Goal: Information Seeking & Learning: Learn about a topic

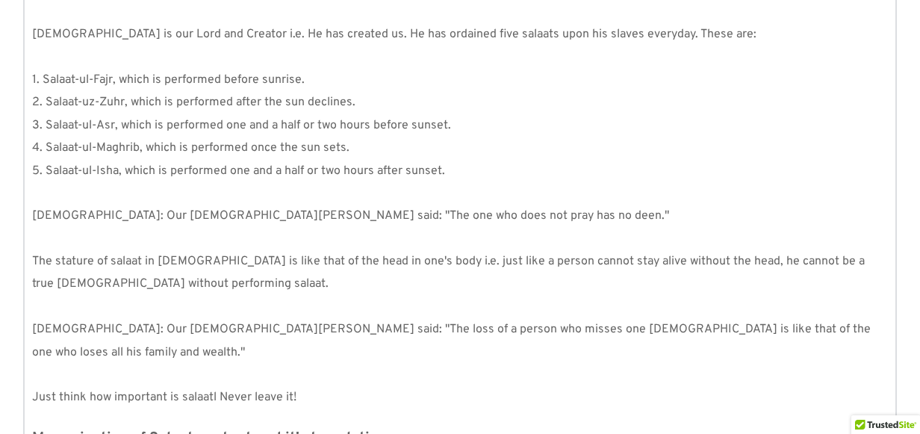
scroll to position [377, 0]
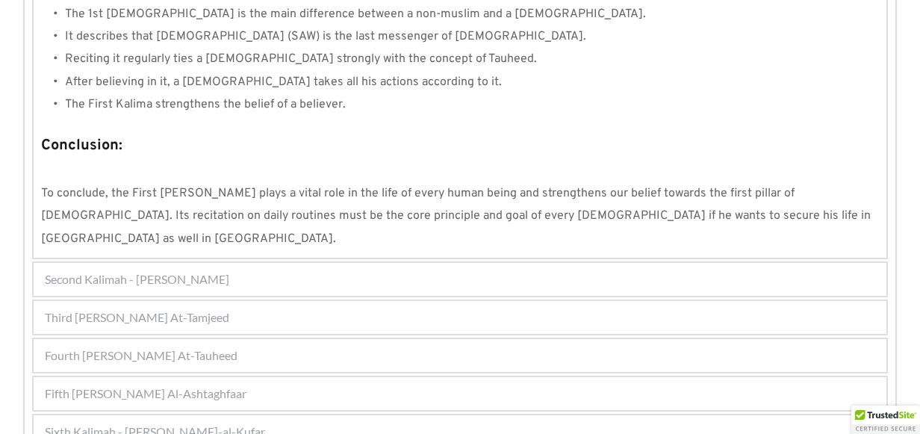
click at [195, 301] on div "Third [PERSON_NAME] At-Tamjeed" at bounding box center [460, 317] width 853 height 33
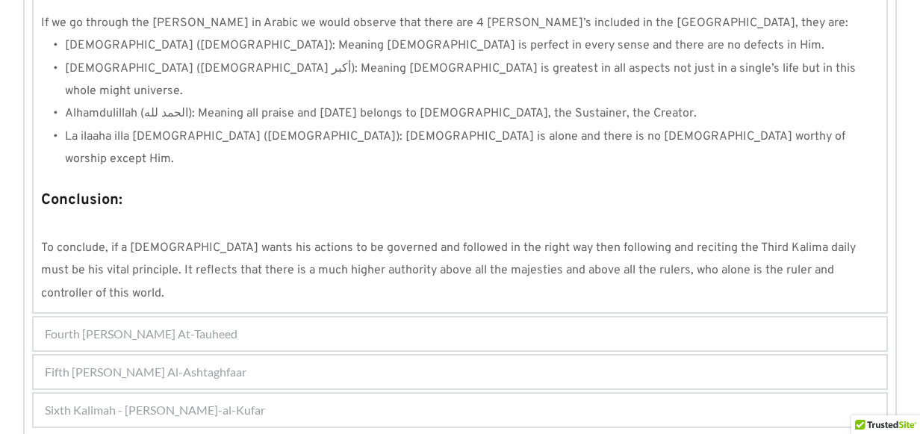
scroll to position [1405, 0]
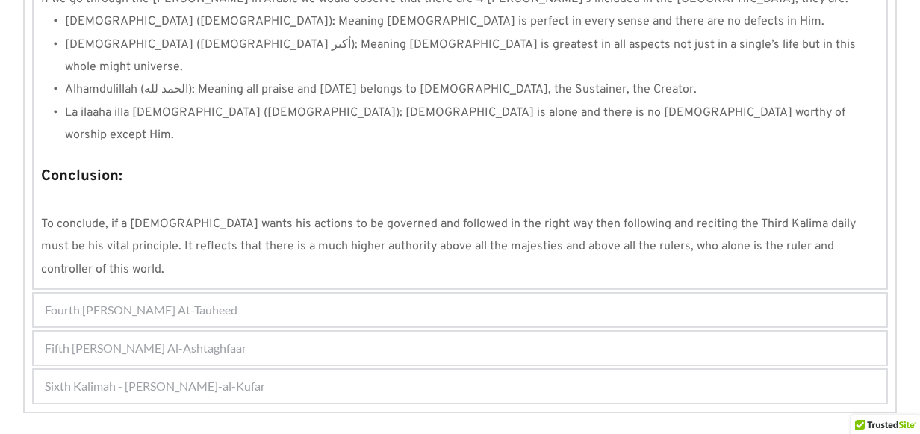
click at [206, 301] on span "Fourth [PERSON_NAME] At-Tauheed" at bounding box center [141, 310] width 193 height 18
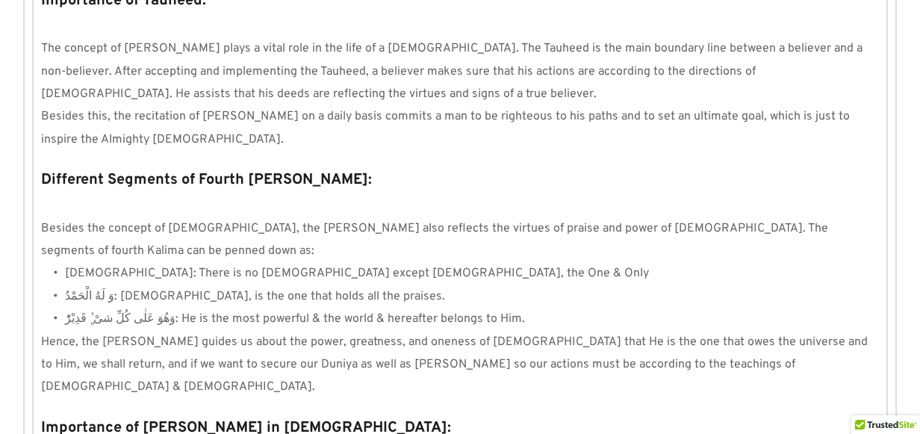
scroll to position [1483, 0]
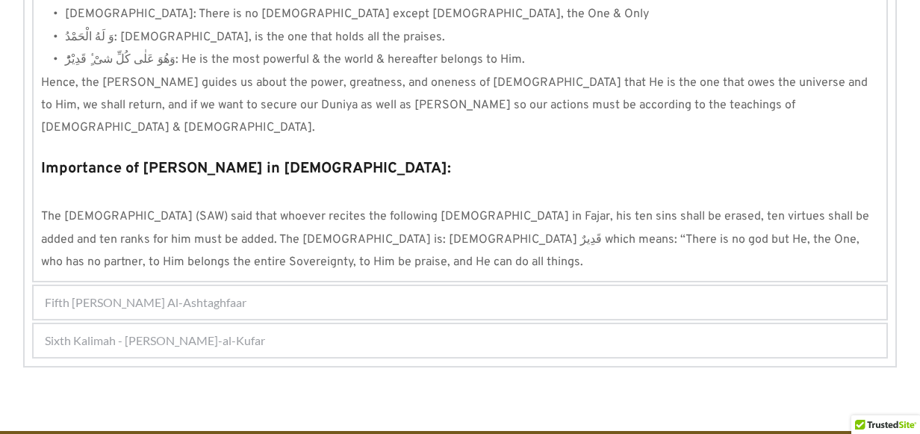
click at [199, 294] on span "Fifth [PERSON_NAME] Al-Ashtaghfaar" at bounding box center [146, 303] width 202 height 18
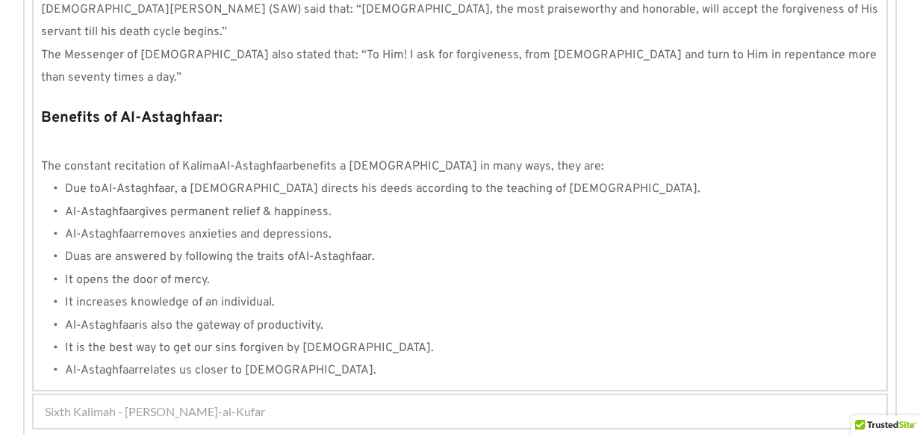
scroll to position [1750, 0]
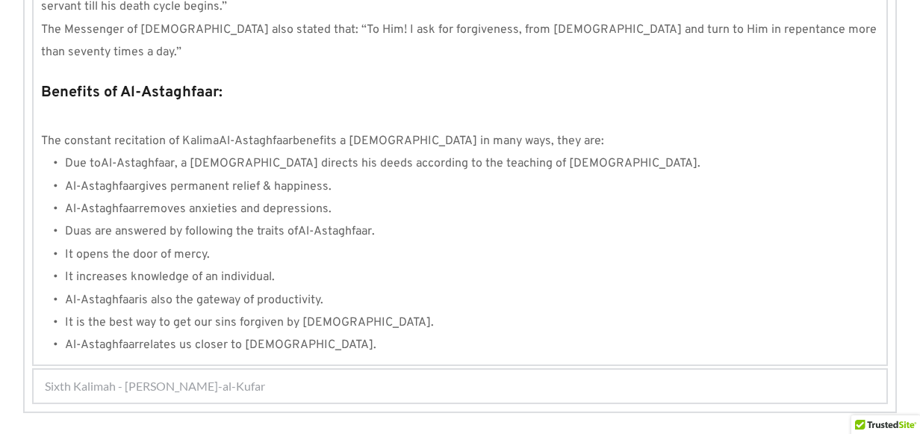
click at [325, 370] on div "Sixth Kalimah - [PERSON_NAME]-al-Kufar" at bounding box center [460, 386] width 853 height 33
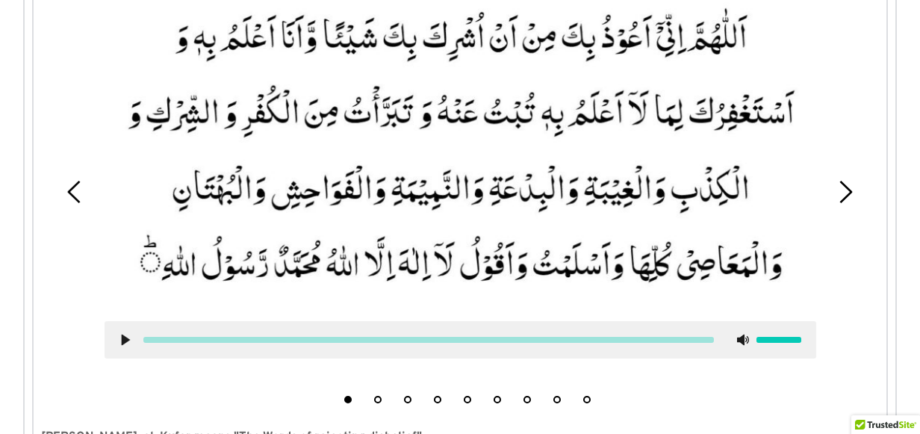
scroll to position [627, 0]
